Goal: Information Seeking & Learning: Learn about a topic

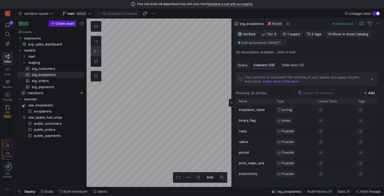
click at [241, 68] on div "Query" at bounding box center [243, 64] width 14 height 7
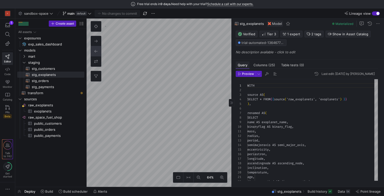
scroll to position [46, 0]
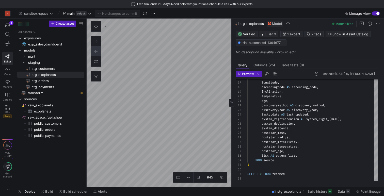
type textarea "WITH source AS ( SELECT * FROM {{ source('raw_space_fuel_shop', 'public_custome…"
